Goal: Information Seeking & Learning: Understand process/instructions

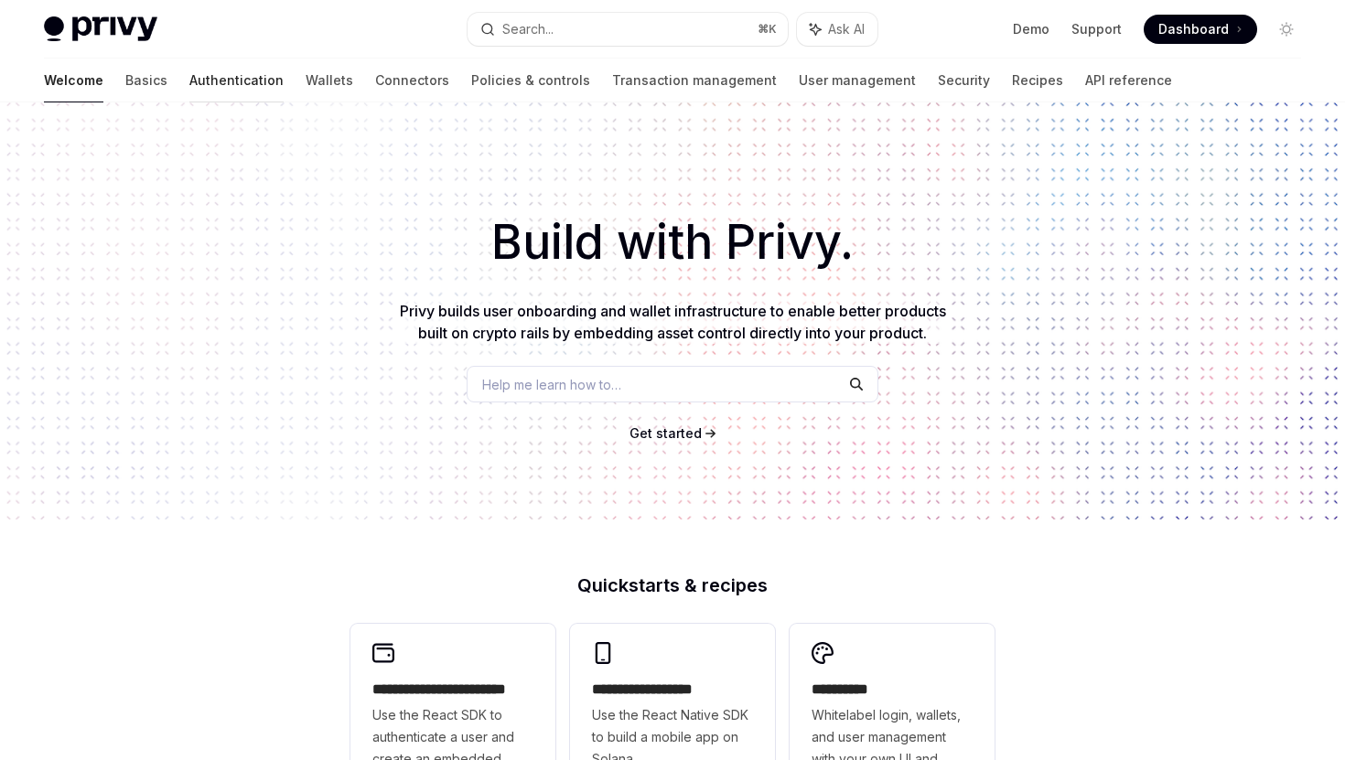
click at [189, 81] on link "Authentication" at bounding box center [236, 81] width 94 height 44
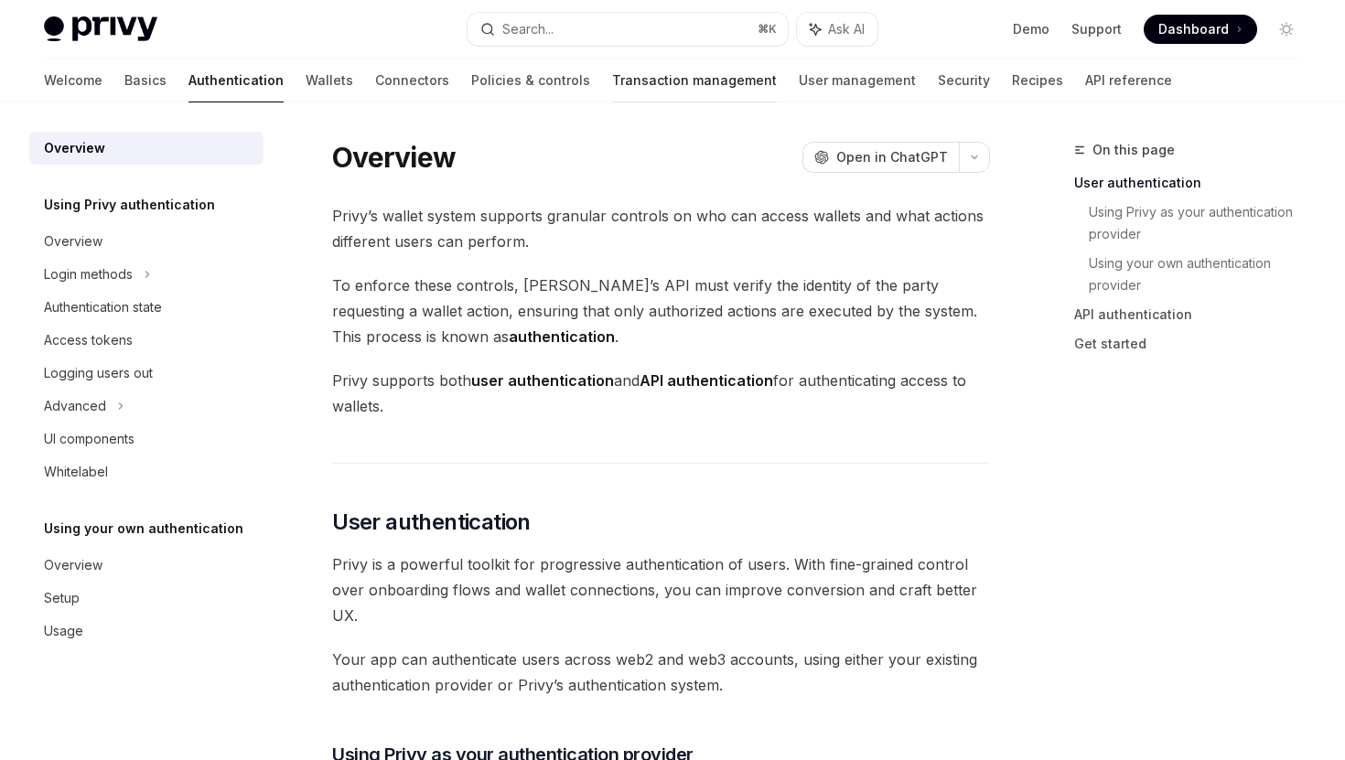
click at [612, 87] on link "Transaction management" at bounding box center [694, 81] width 165 height 44
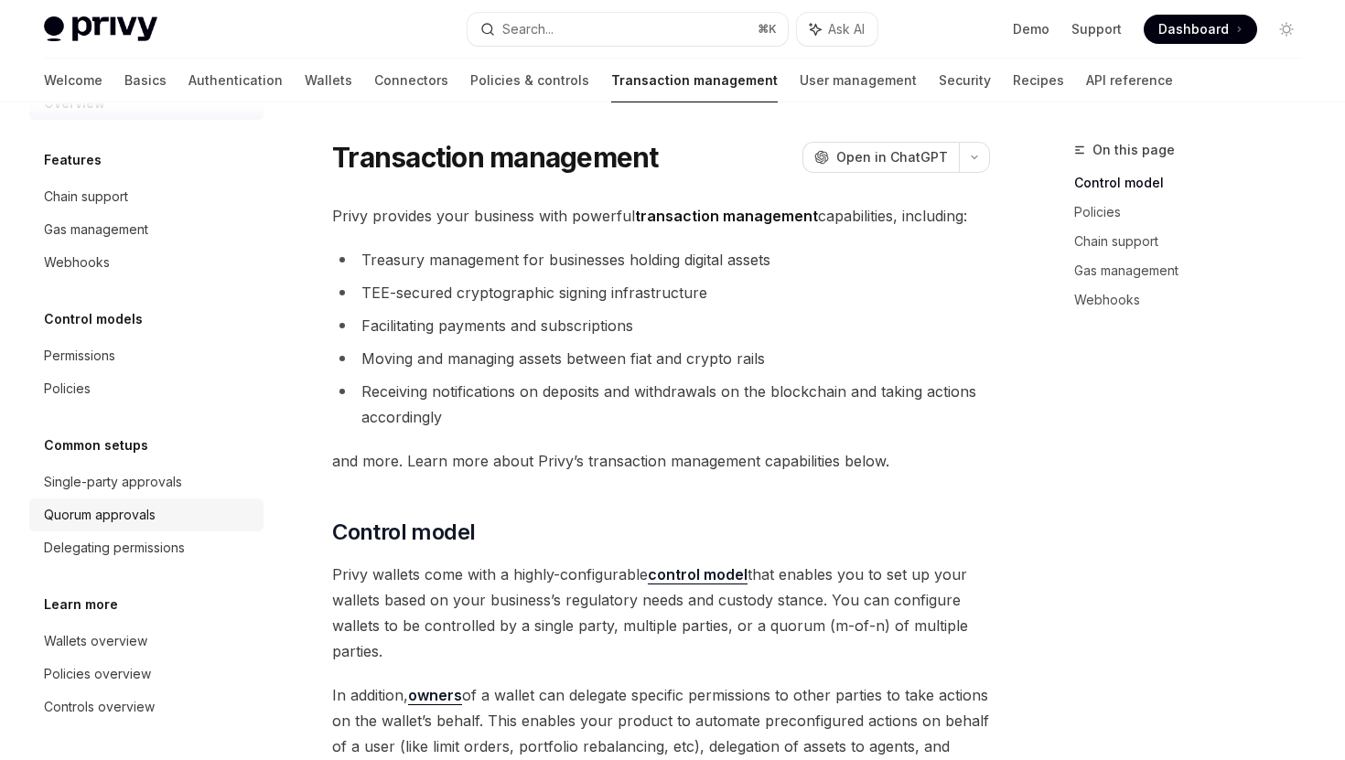
scroll to position [18, 0]
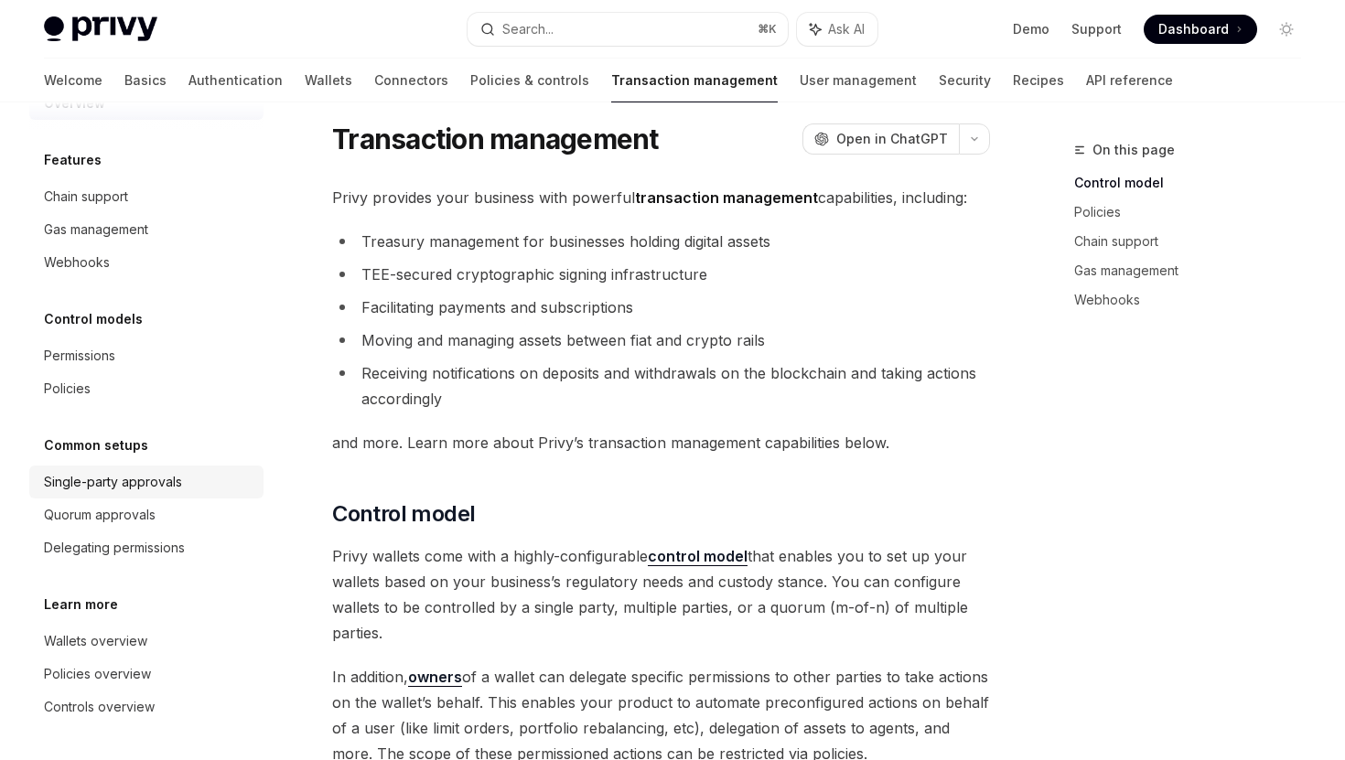
click at [194, 474] on div "Single-party approvals" at bounding box center [148, 482] width 209 height 22
click at [182, 485] on div "Single-party approvals" at bounding box center [148, 482] width 209 height 22
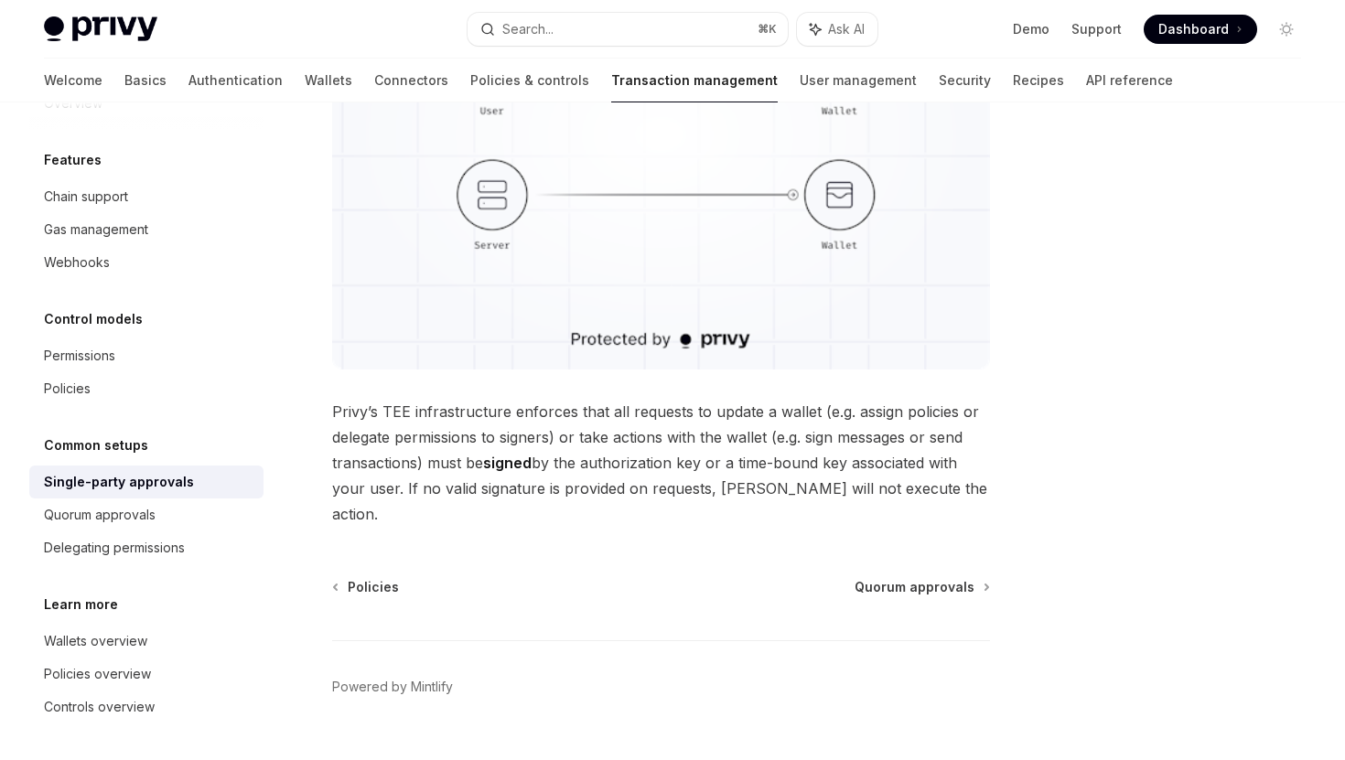
scroll to position [442, 0]
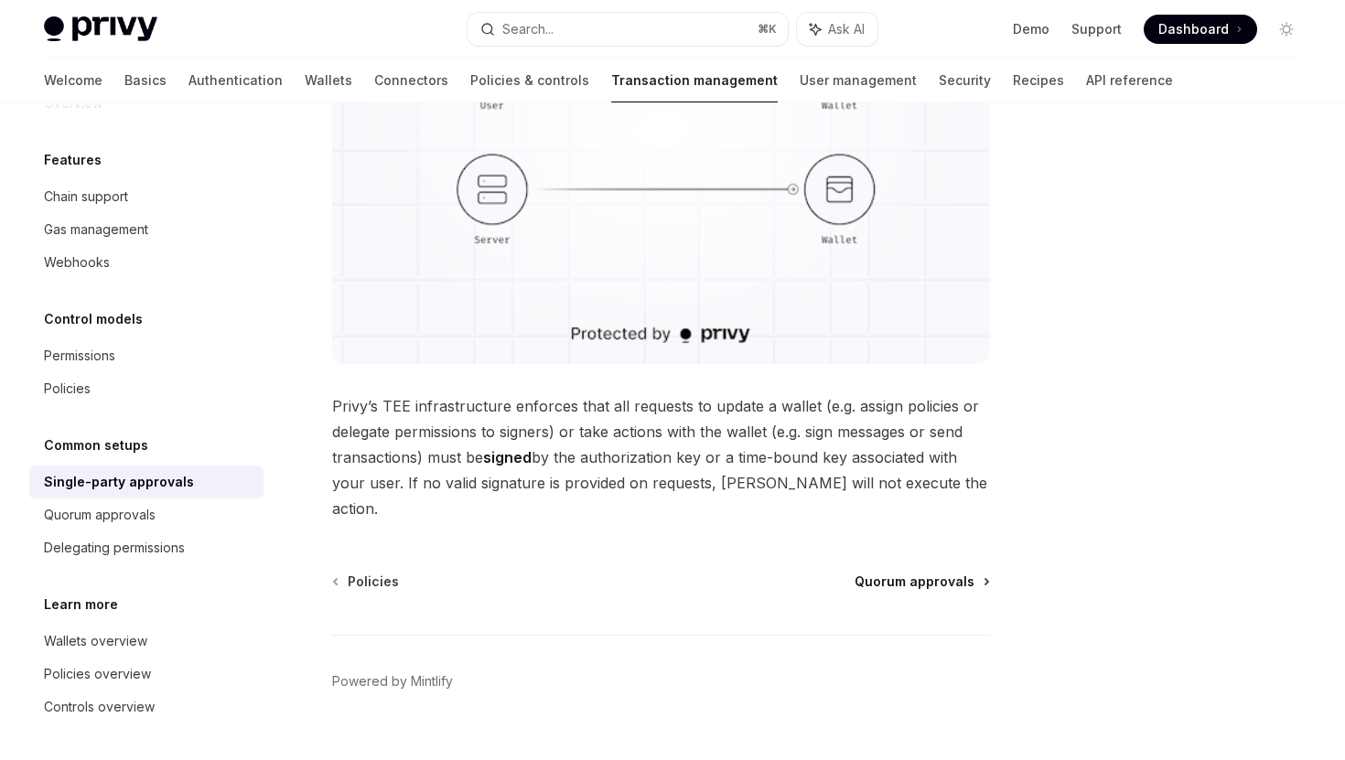
click at [939, 573] on span "Quorum approvals" at bounding box center [914, 582] width 120 height 18
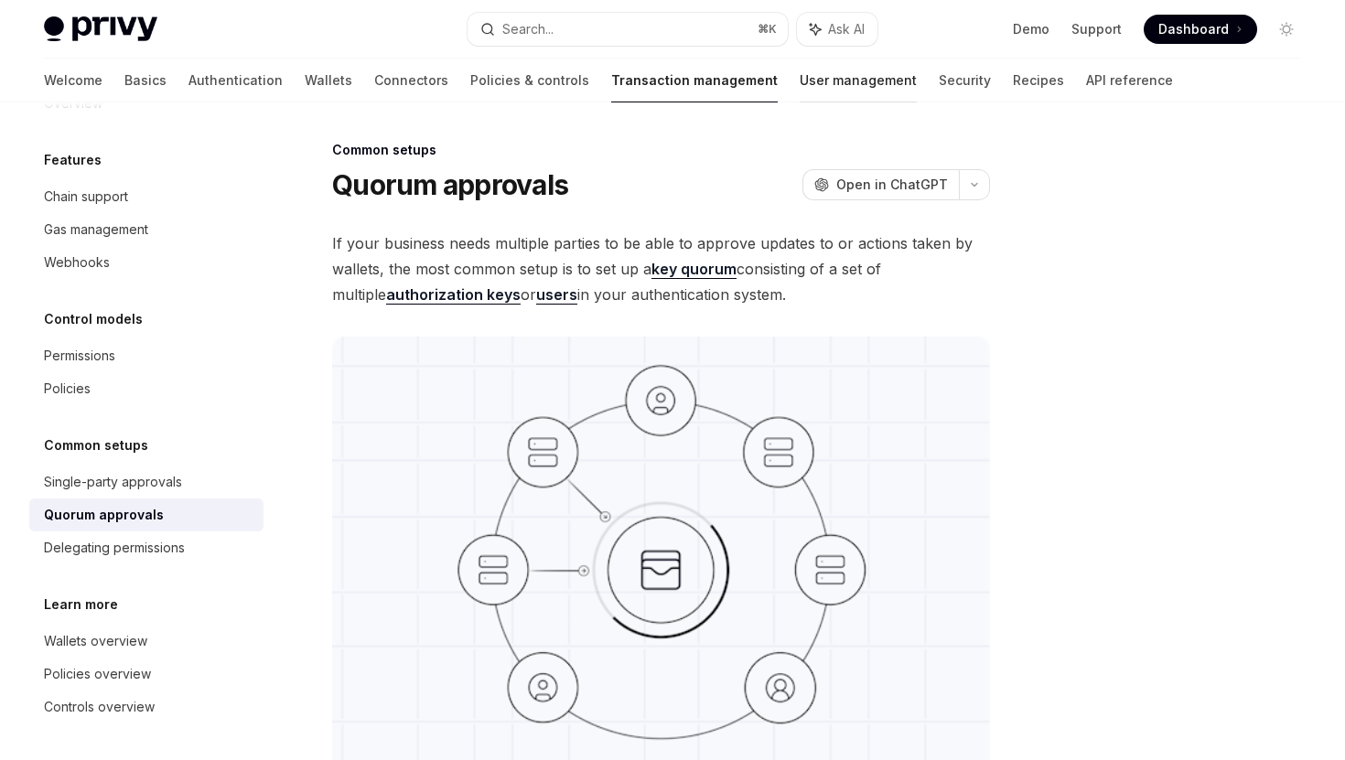
click at [799, 85] on link "User management" at bounding box center [857, 81] width 117 height 44
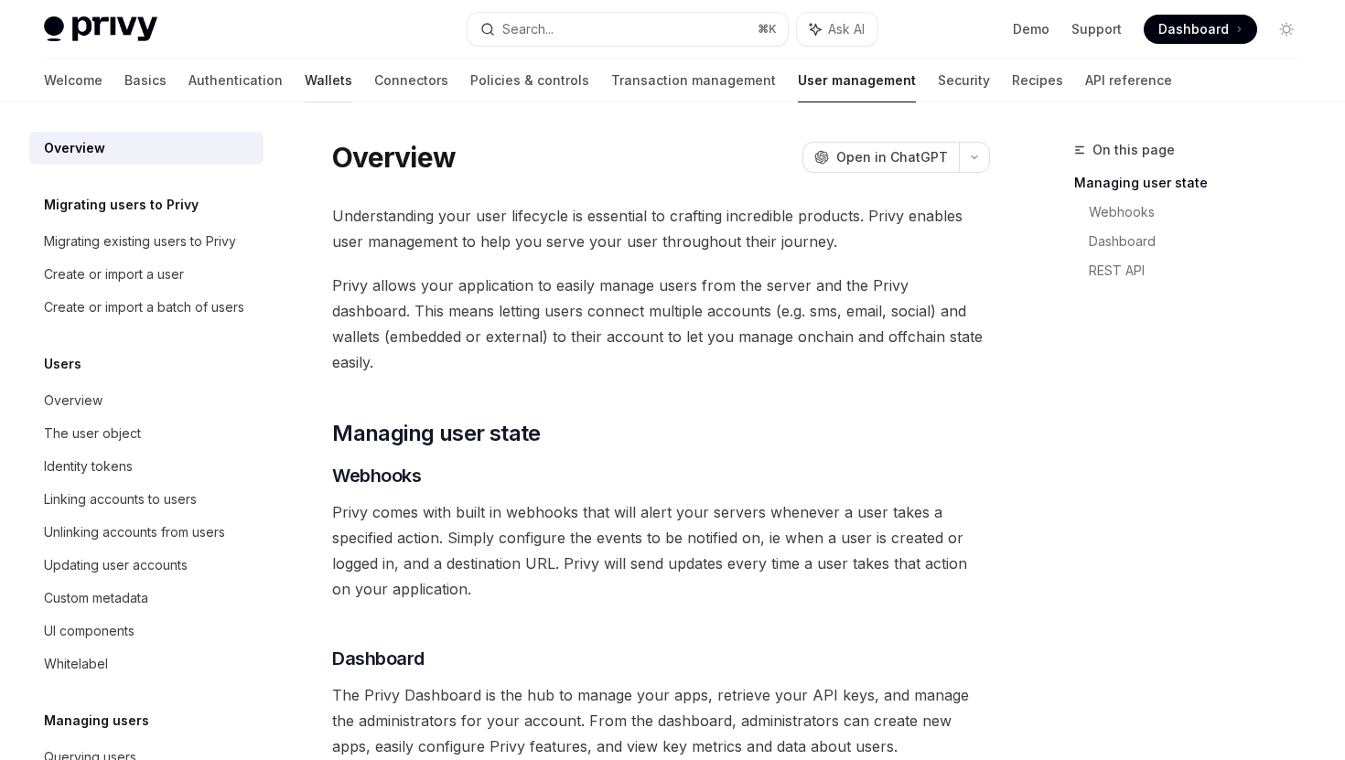
click at [305, 77] on link "Wallets" at bounding box center [329, 81] width 48 height 44
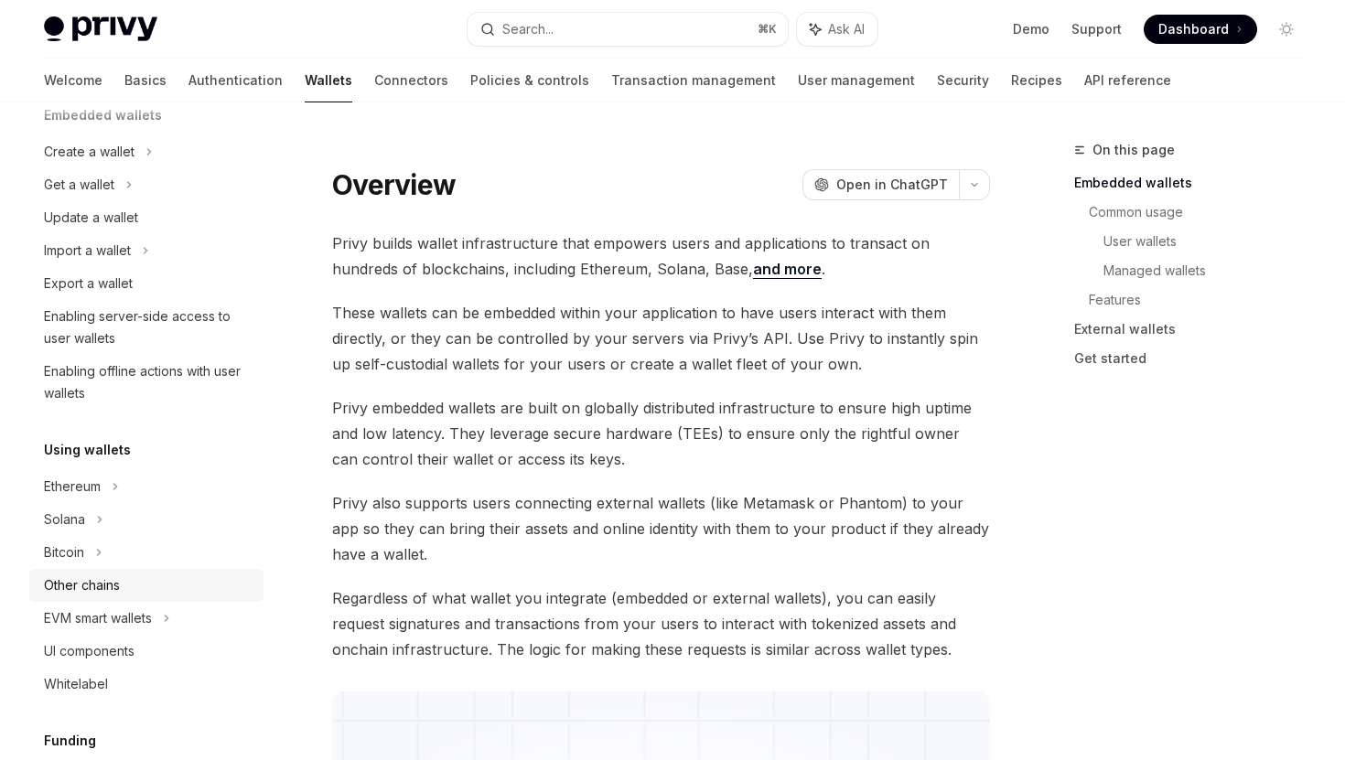
scroll to position [153, 0]
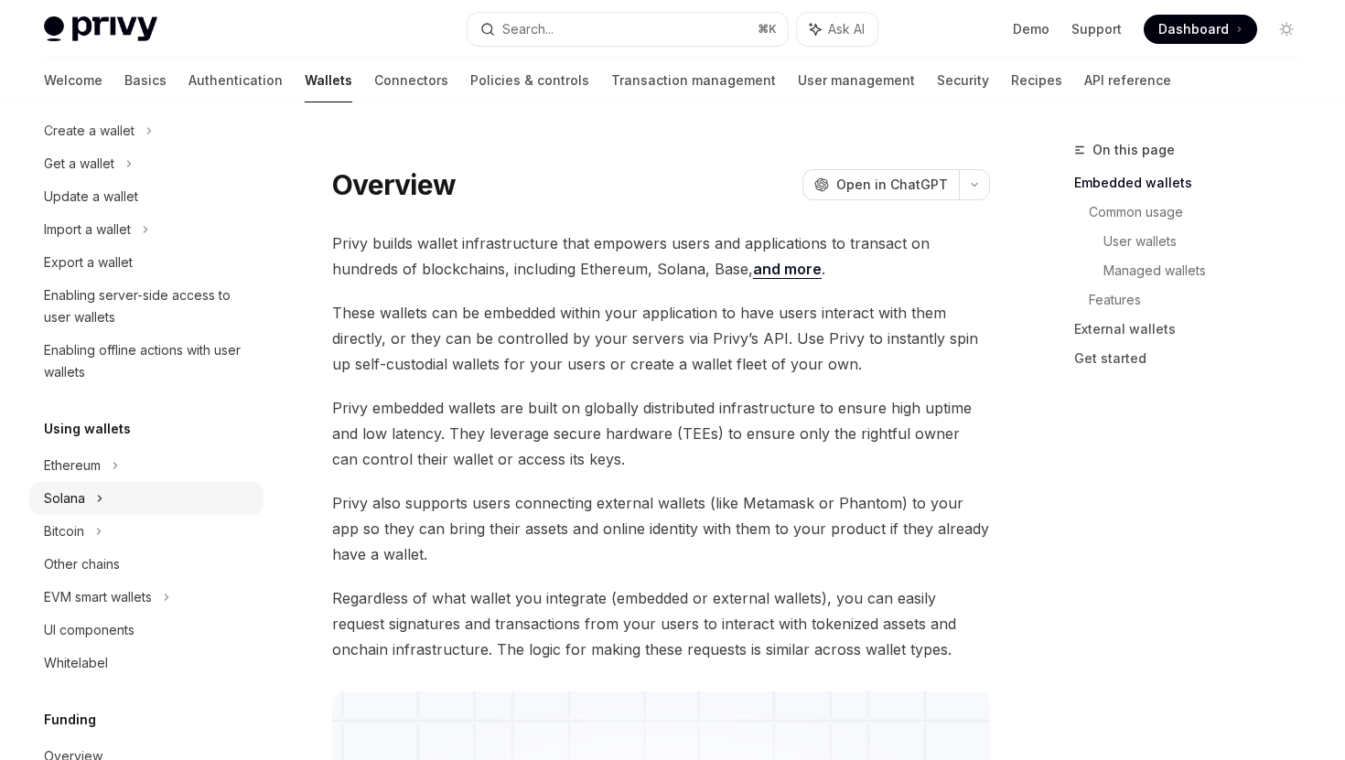
click at [99, 496] on icon at bounding box center [100, 498] width 3 height 5
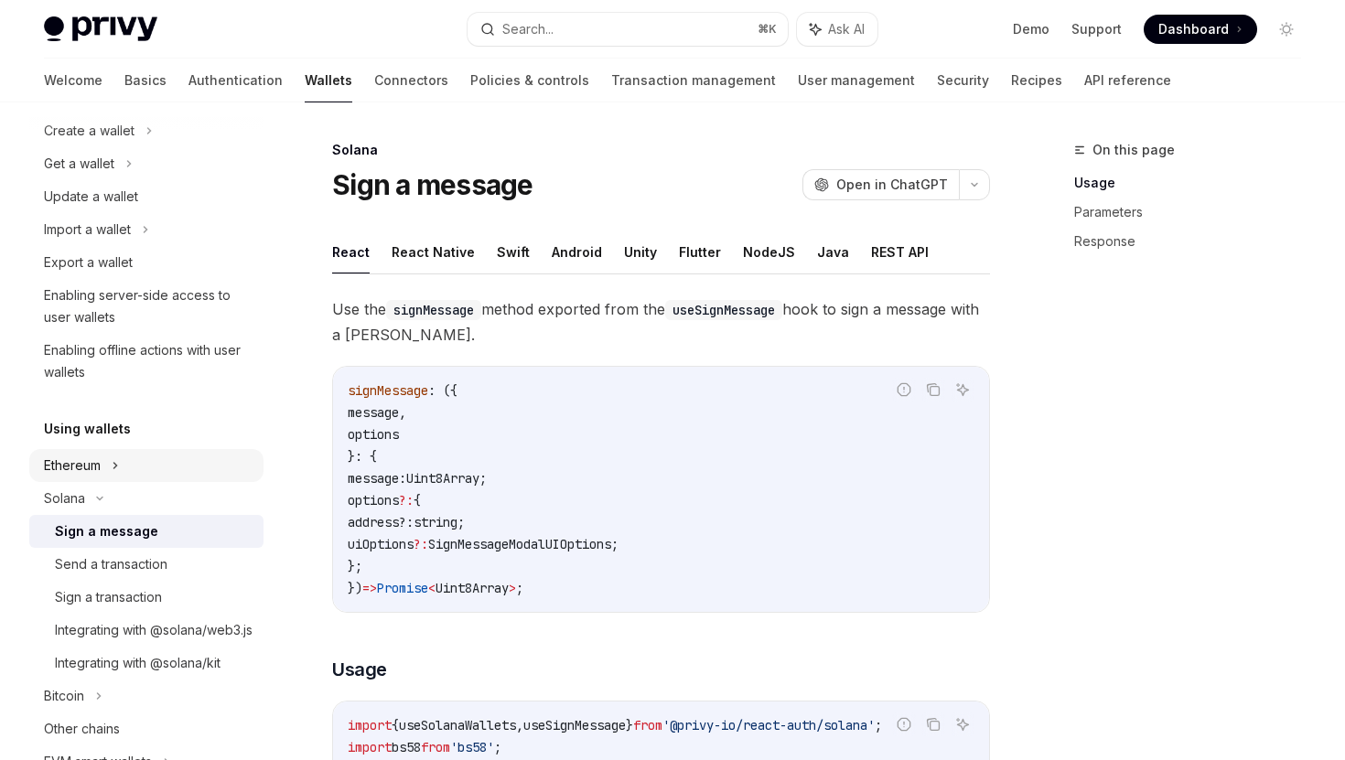
click at [92, 466] on div "Ethereum" at bounding box center [72, 466] width 57 height 22
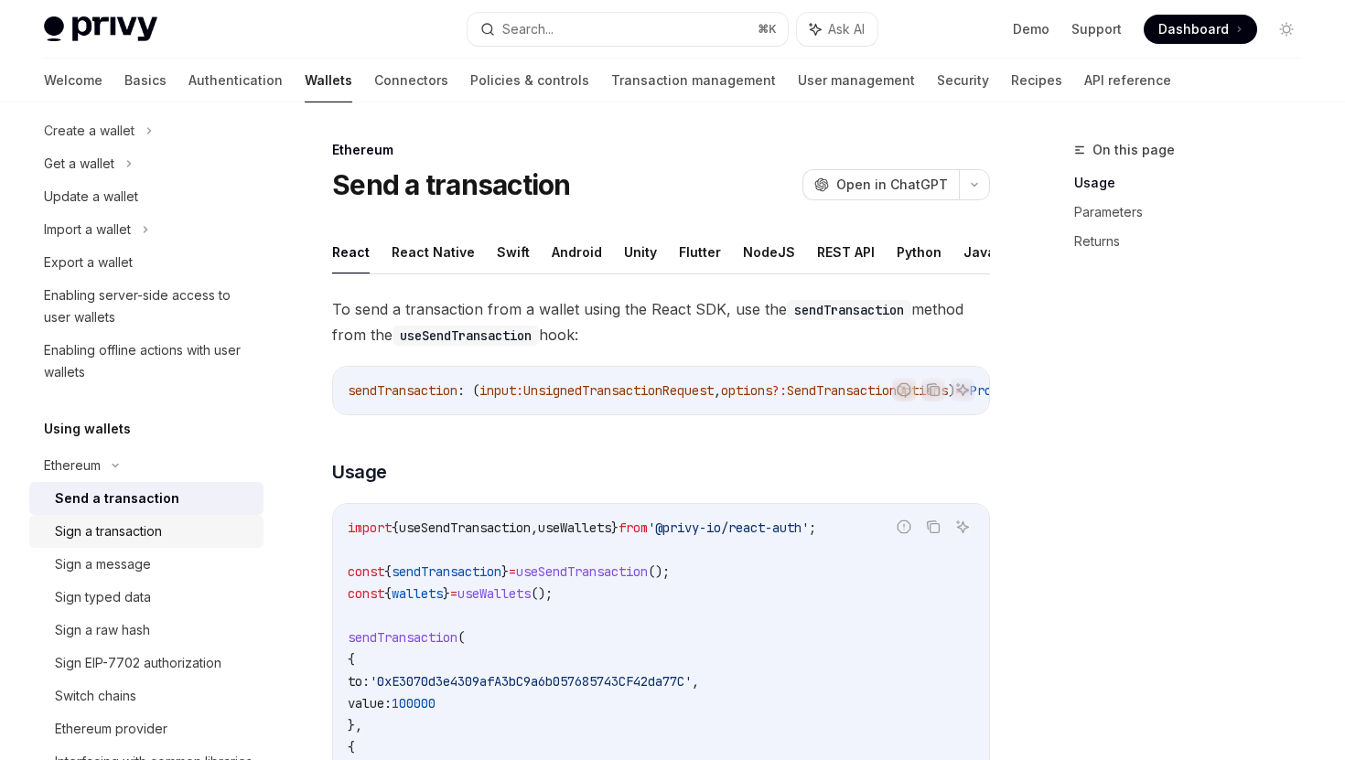
click at [125, 529] on div "Sign a transaction" at bounding box center [108, 531] width 107 height 22
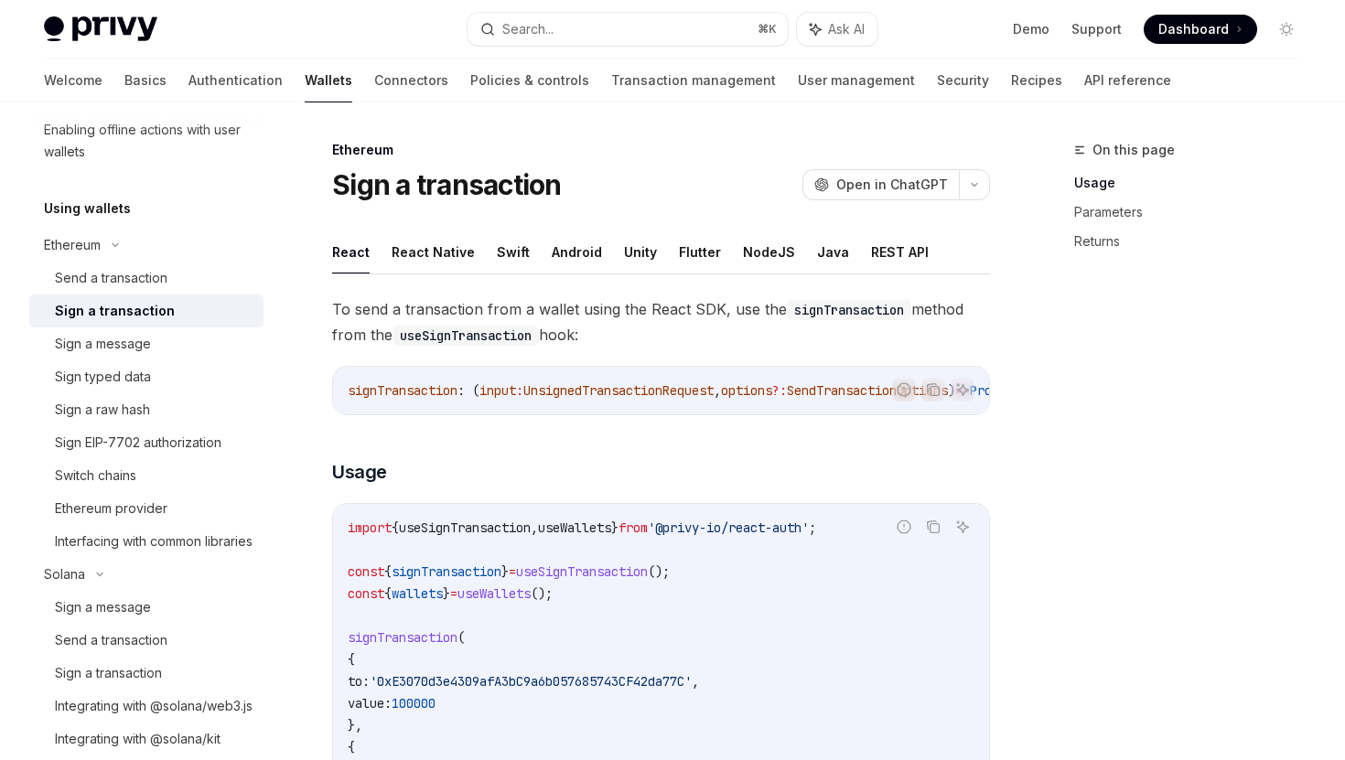
scroll to position [555, 0]
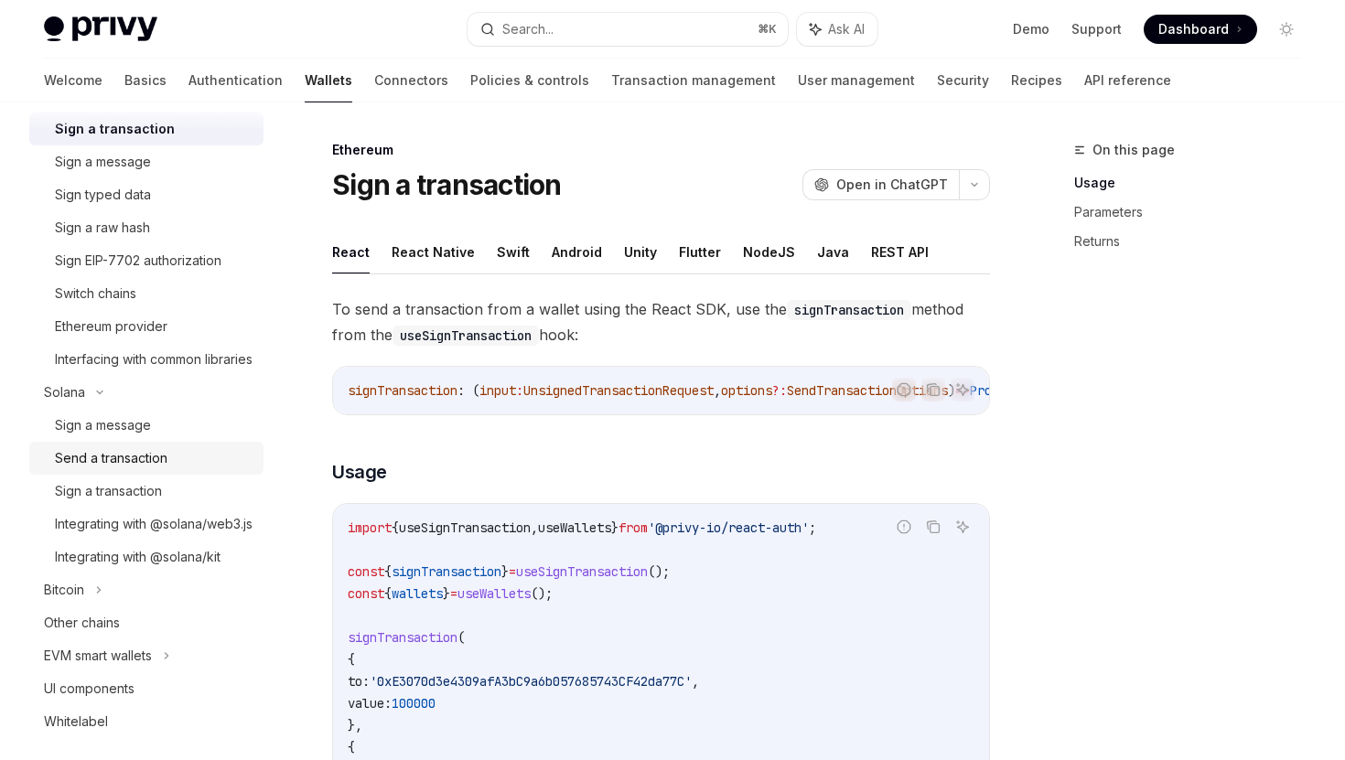
click at [185, 469] on div "Send a transaction" at bounding box center [154, 458] width 198 height 22
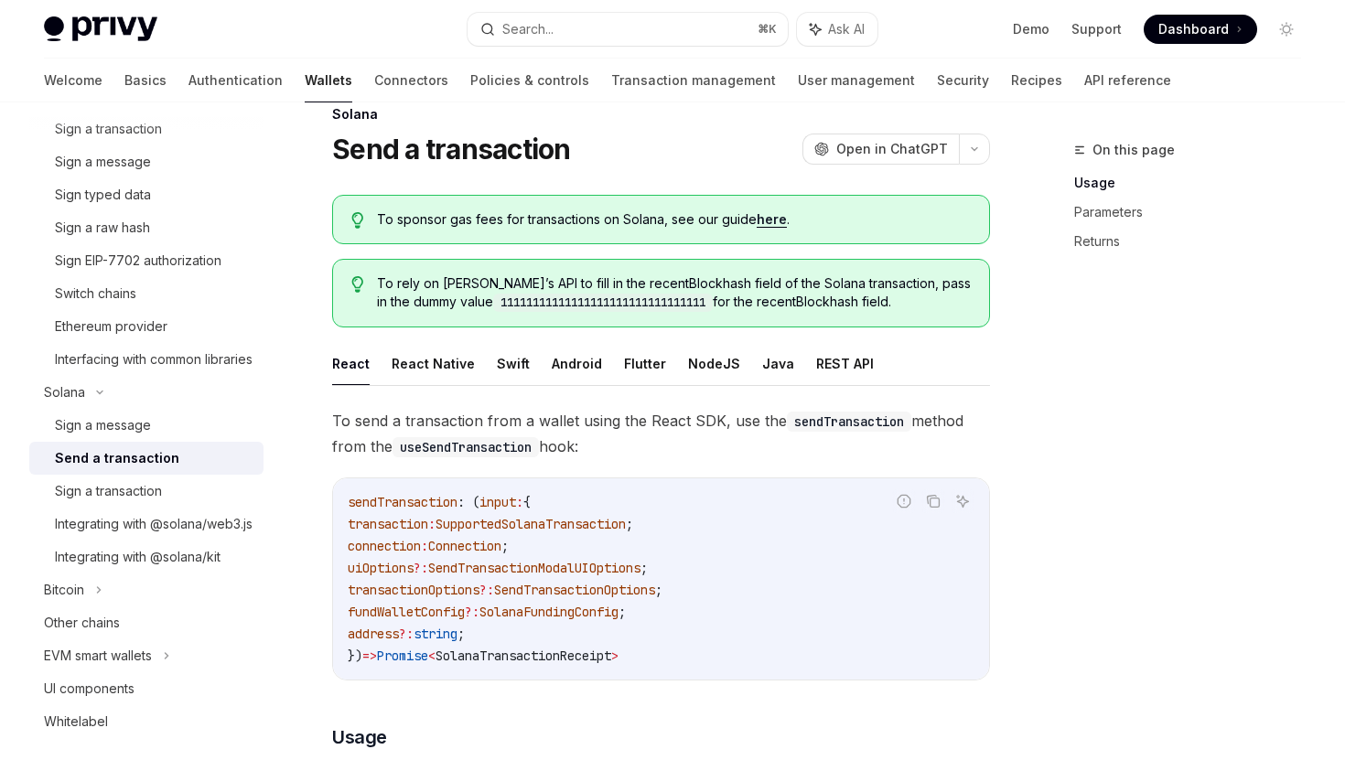
scroll to position [59, 0]
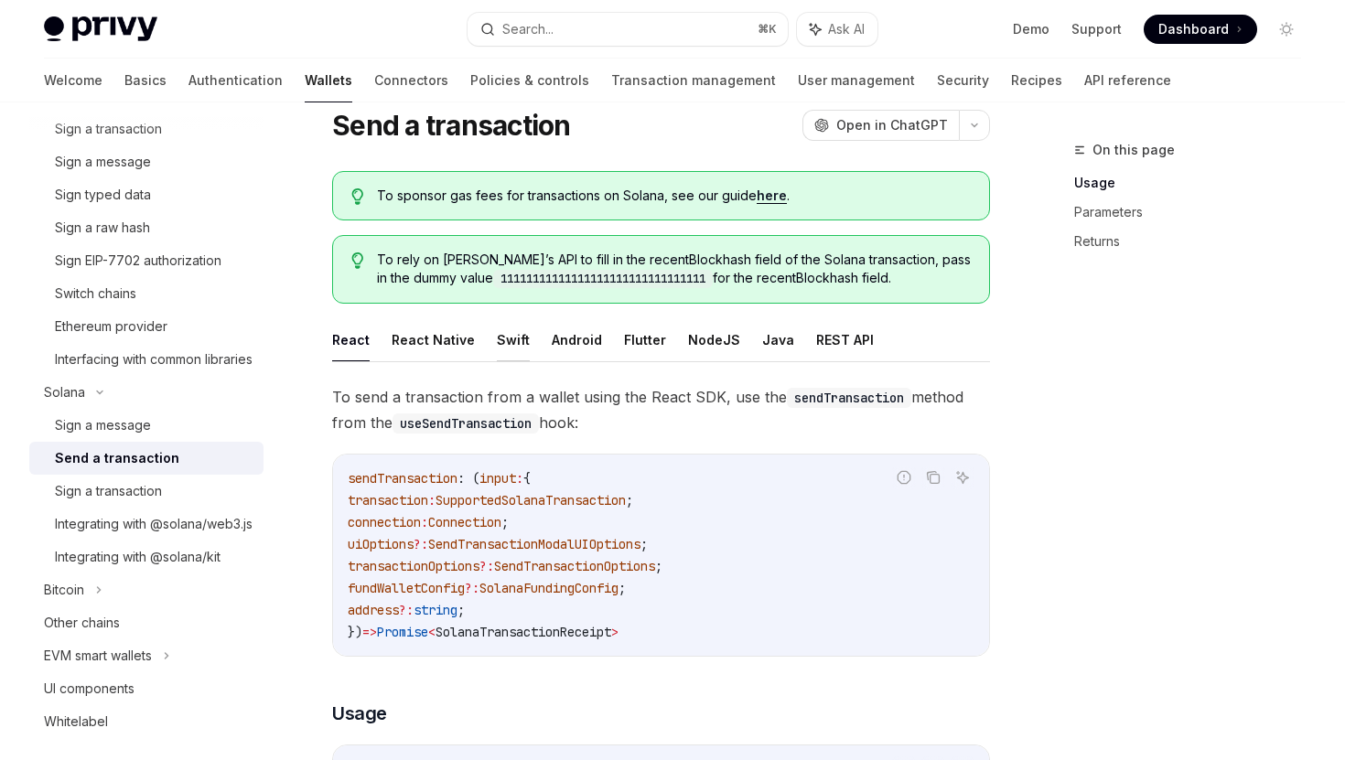
click at [501, 335] on button "Swift" at bounding box center [513, 339] width 33 height 43
type textarea "*"
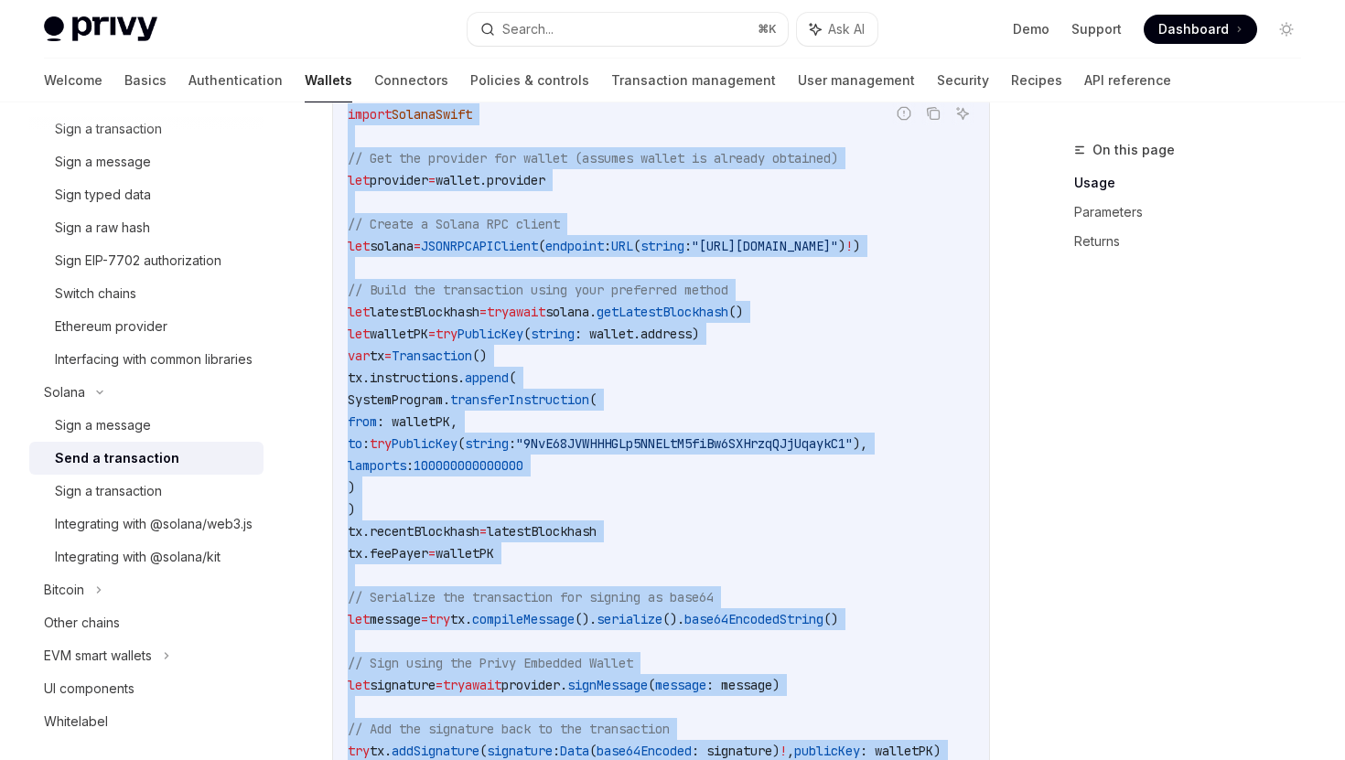
scroll to position [464, 0]
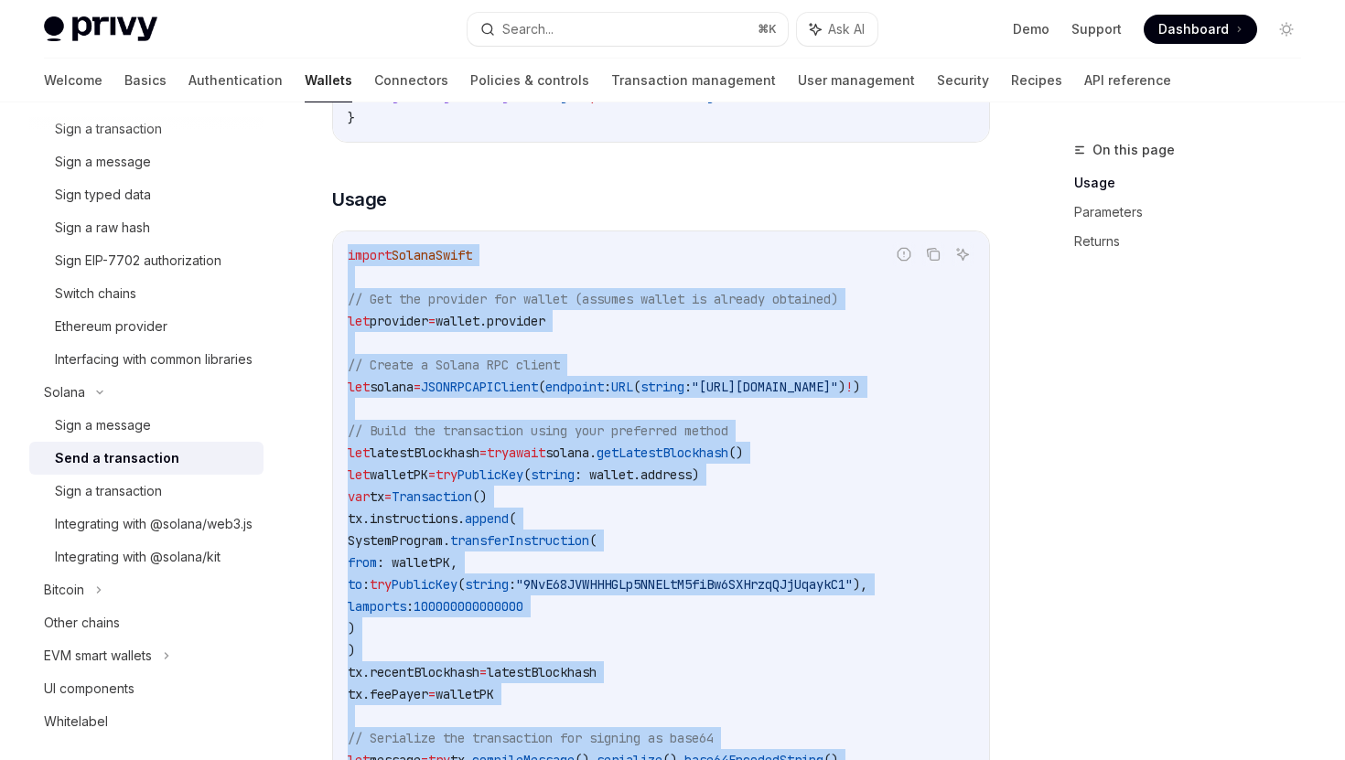
drag, startPoint x: 766, startPoint y: 488, endPoint x: 335, endPoint y: 221, distance: 506.9
click at [335, 221] on div "Sending a Solana transaction involves building the transaction, signing it, and…" at bounding box center [661, 675] width 658 height 1390
copy code "import SolanaSwift // Get the provider for wallet (assumes wallet is already ob…"
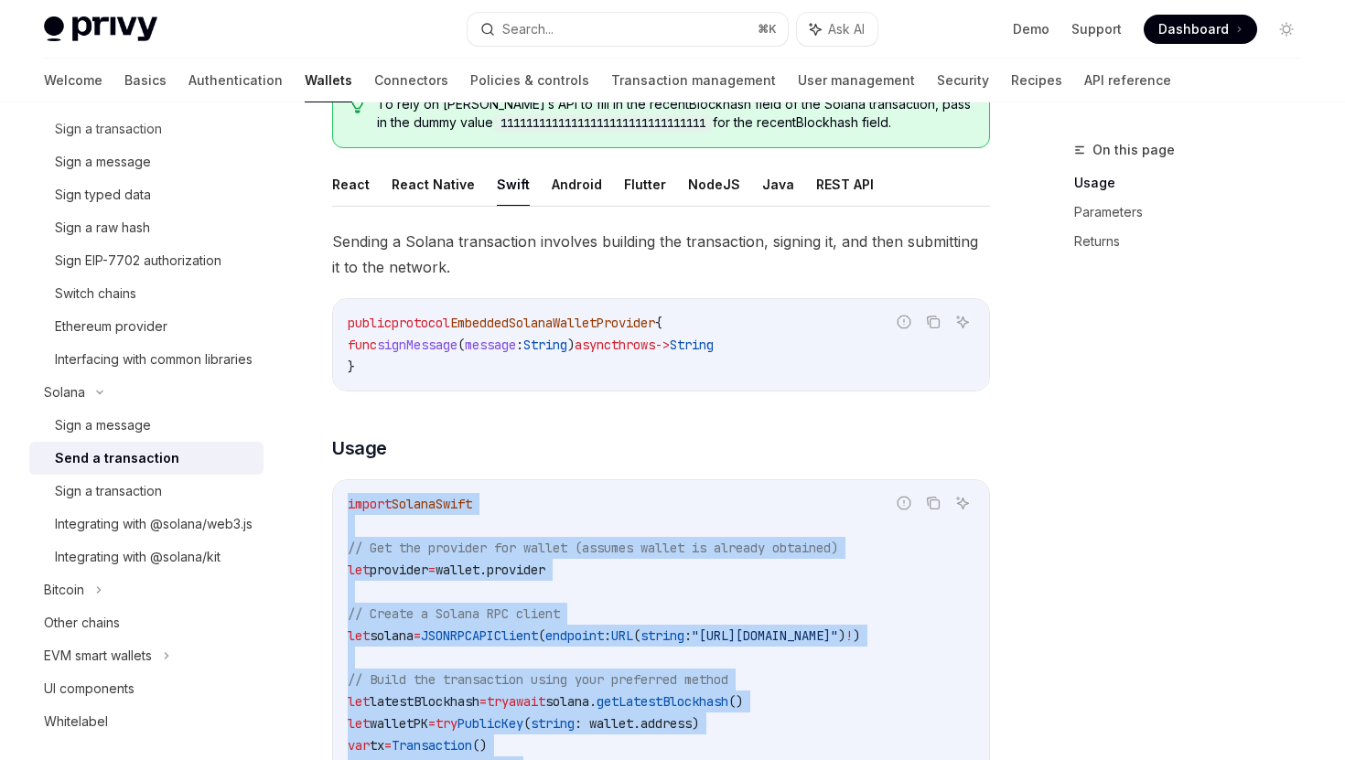
scroll to position [238, 0]
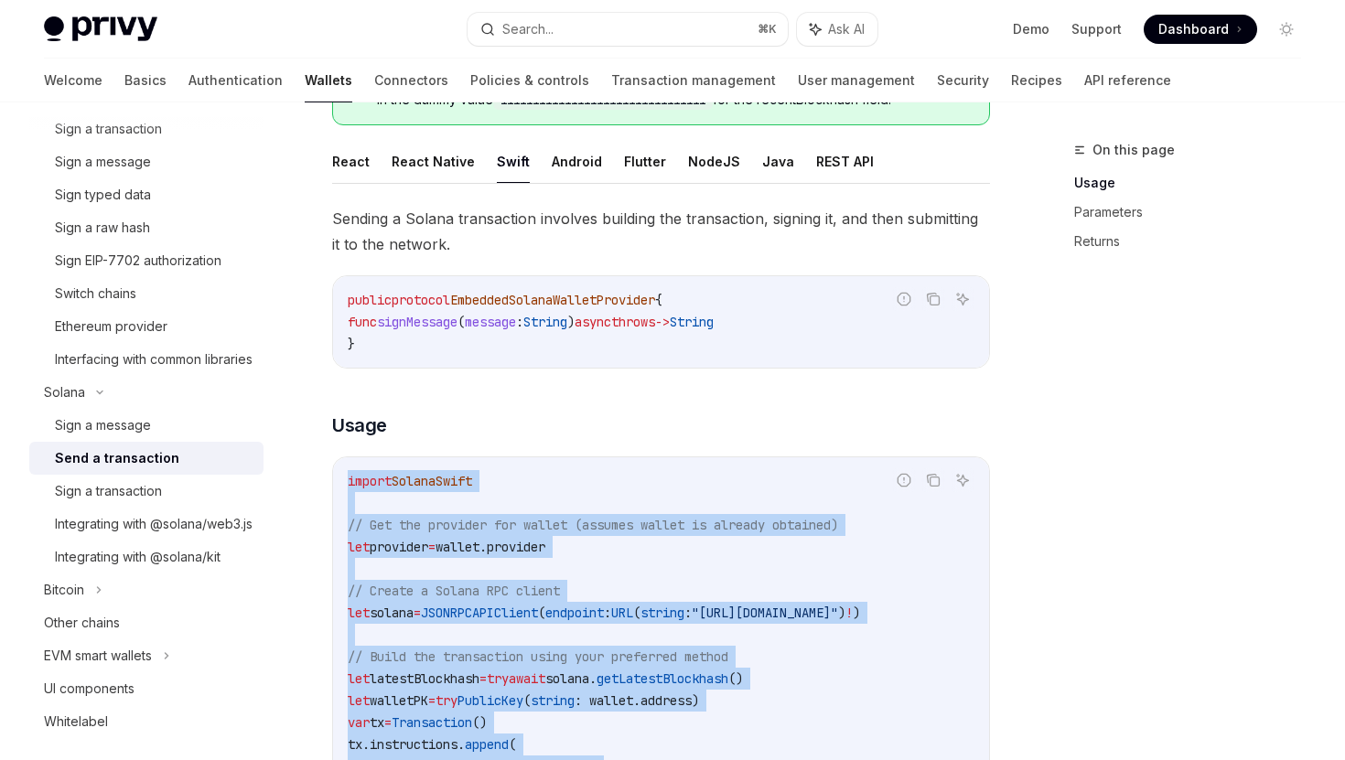
copy code "import SolanaSwift // Get the provider for wallet (assumes wallet is already ob…"
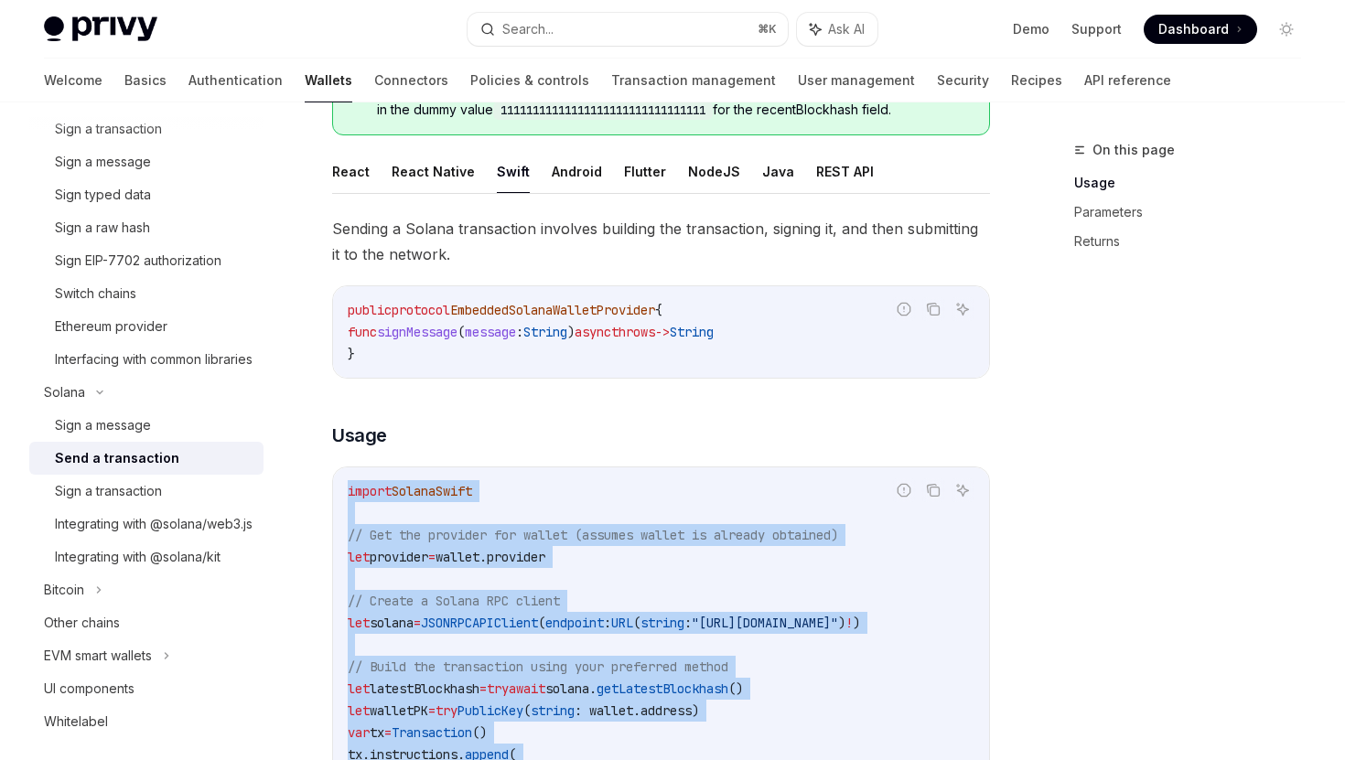
scroll to position [227, 0]
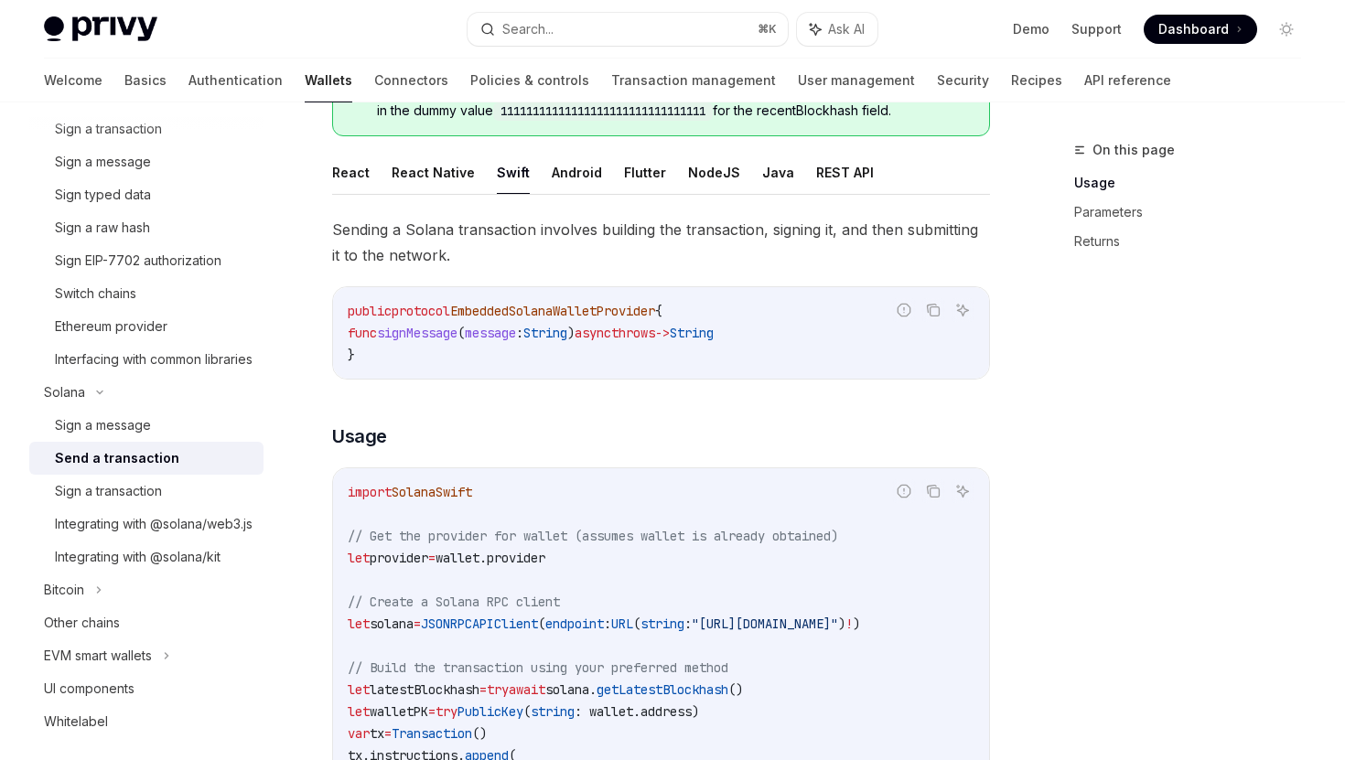
click at [1170, 467] on div "On this page Usage Parameters Returns" at bounding box center [1176, 449] width 278 height 621
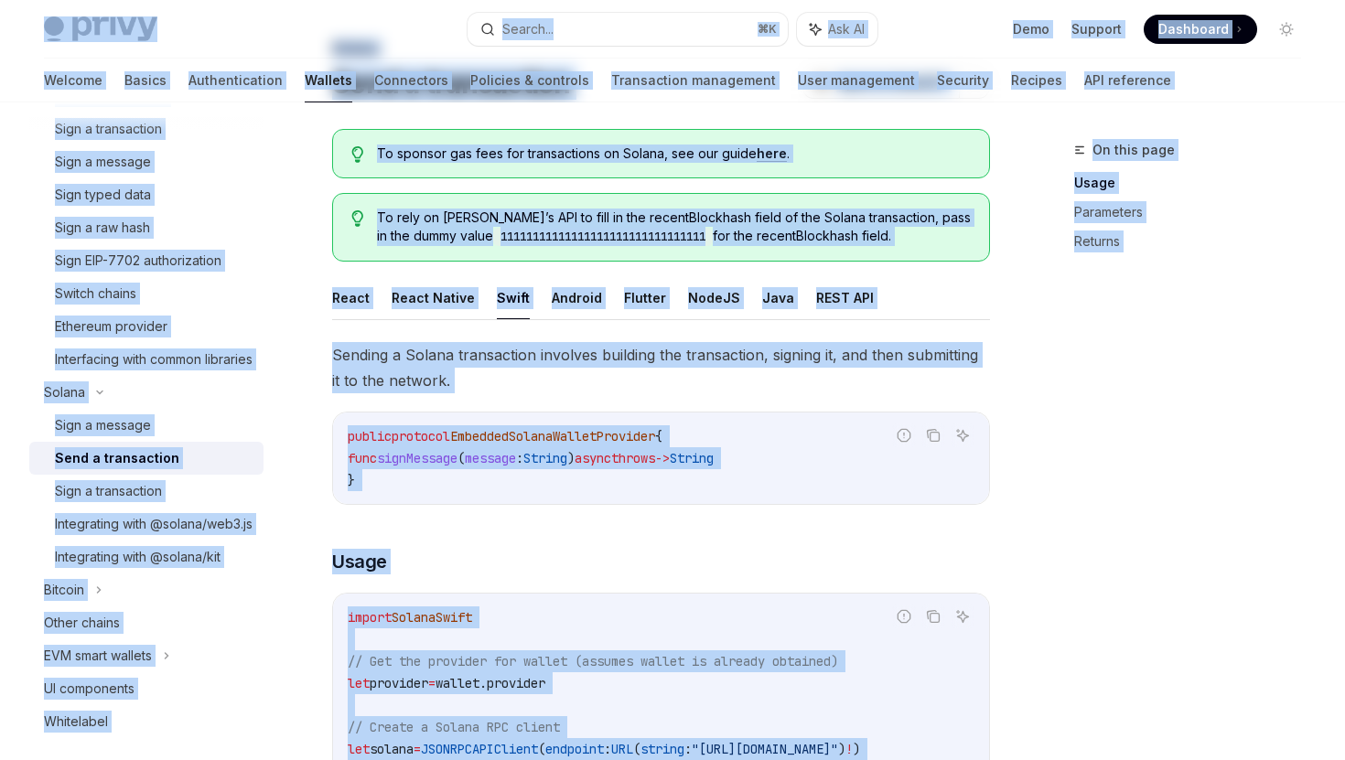
scroll to position [0, 0]
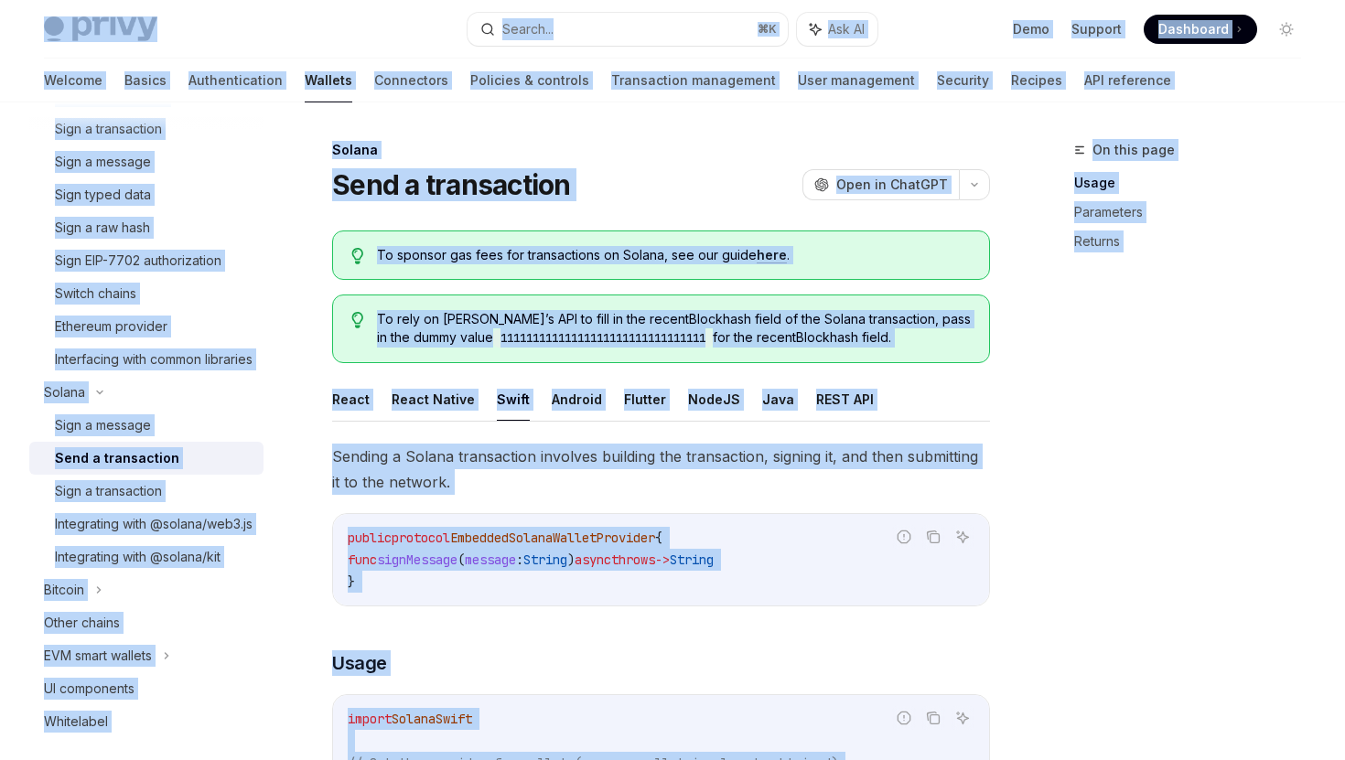
copy div "Lorem Ipsu dolo sita Consec... ⌘ A Eli SE Doei Tempori Utlaboree Doloremag Aliq…"
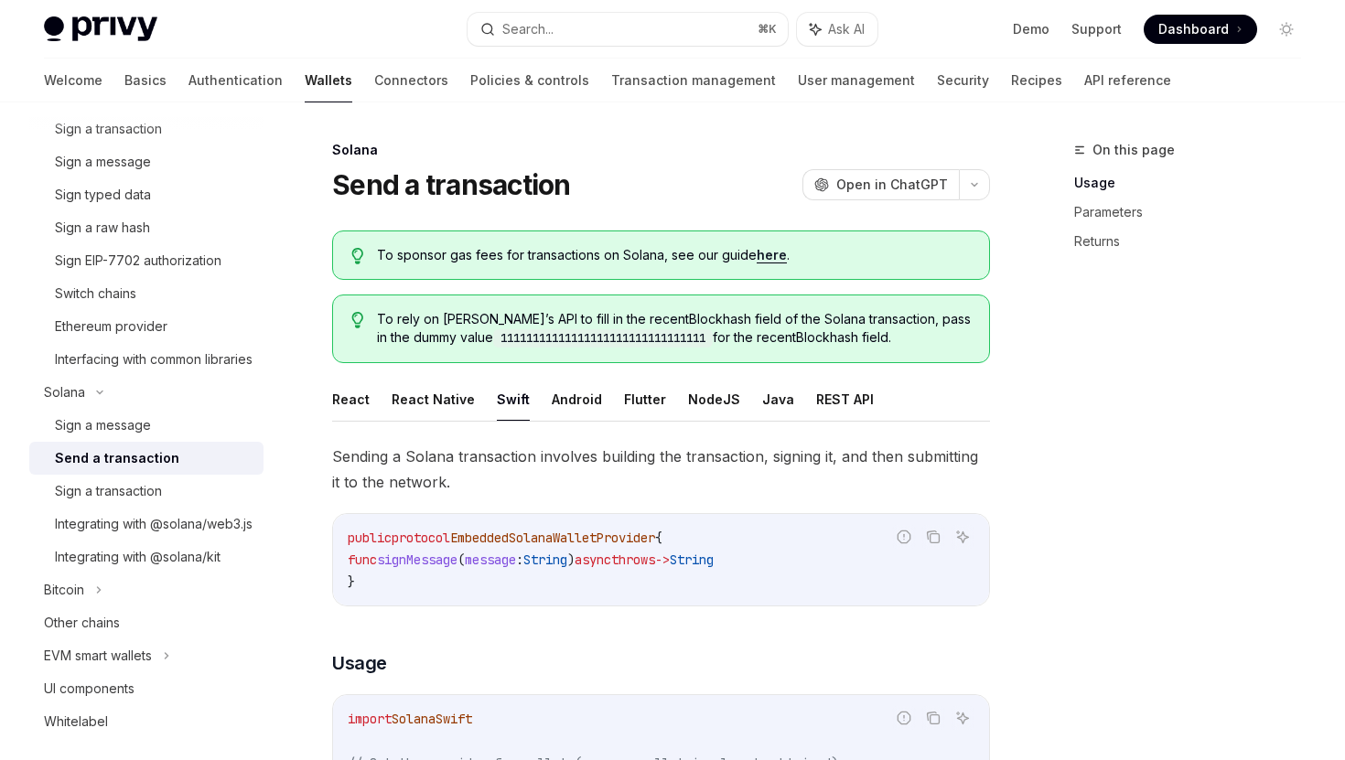
click at [1087, 427] on div "On this page Usage Parameters Returns" at bounding box center [1176, 449] width 278 height 621
